Goal: Find specific page/section

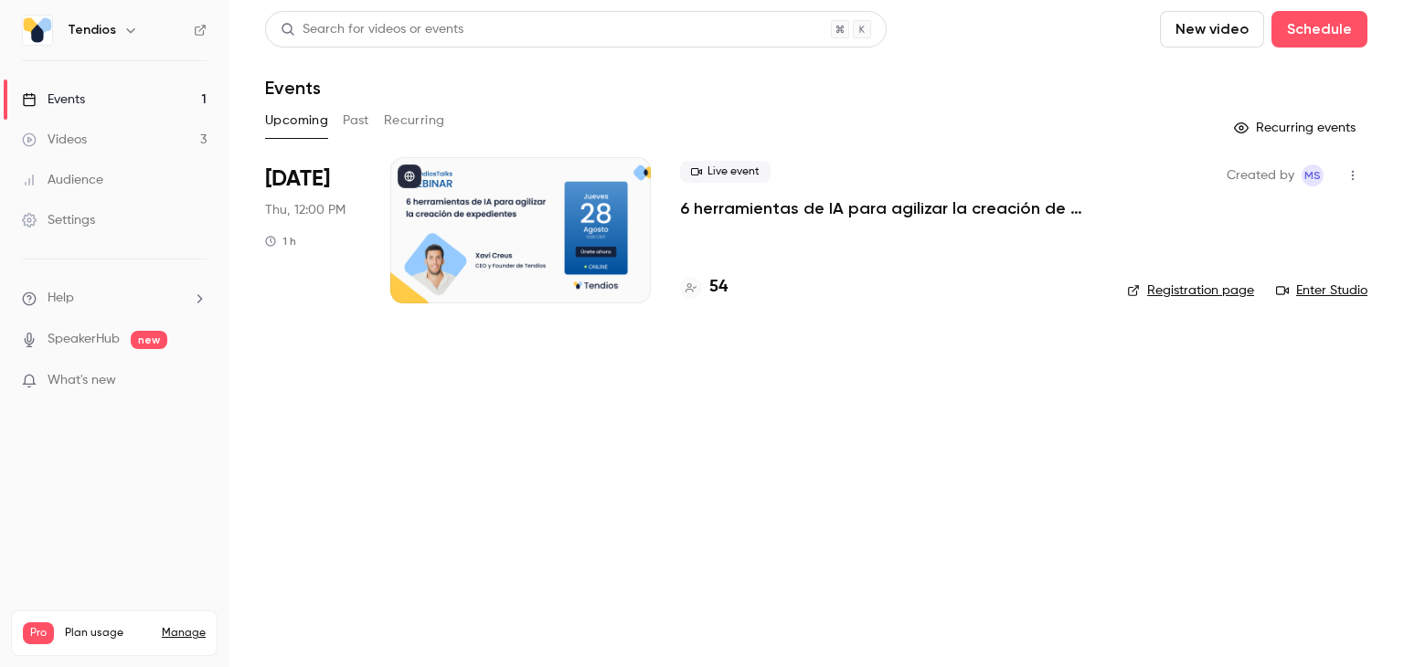
click at [689, 206] on p "6 herramientas de IA para agilizar la creación de expedientes" at bounding box center [889, 208] width 418 height 22
